Goal: Task Accomplishment & Management: Manage account settings

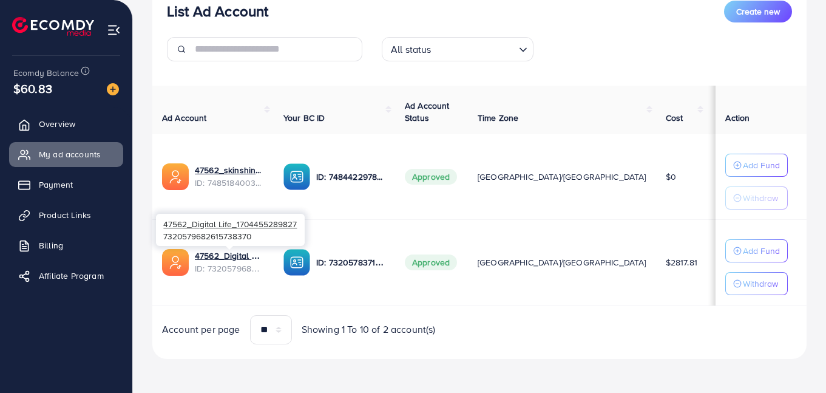
scroll to position [161, 0]
click at [229, 255] on link "47562_Digital Life_1704455289827" at bounding box center [229, 255] width 69 height 12
